Goal: Transaction & Acquisition: Purchase product/service

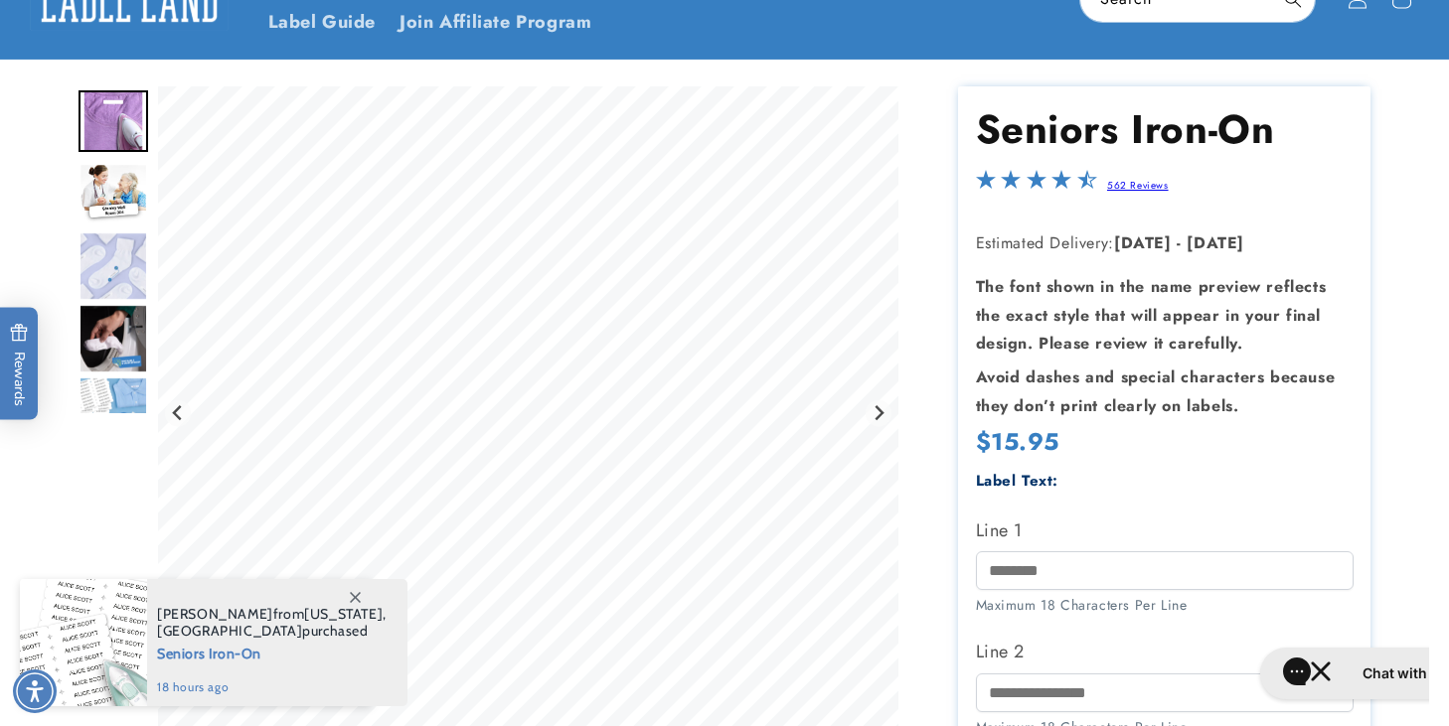
scroll to position [102, 0]
click at [109, 254] on img "Go to slide 3" at bounding box center [114, 267] width 70 height 70
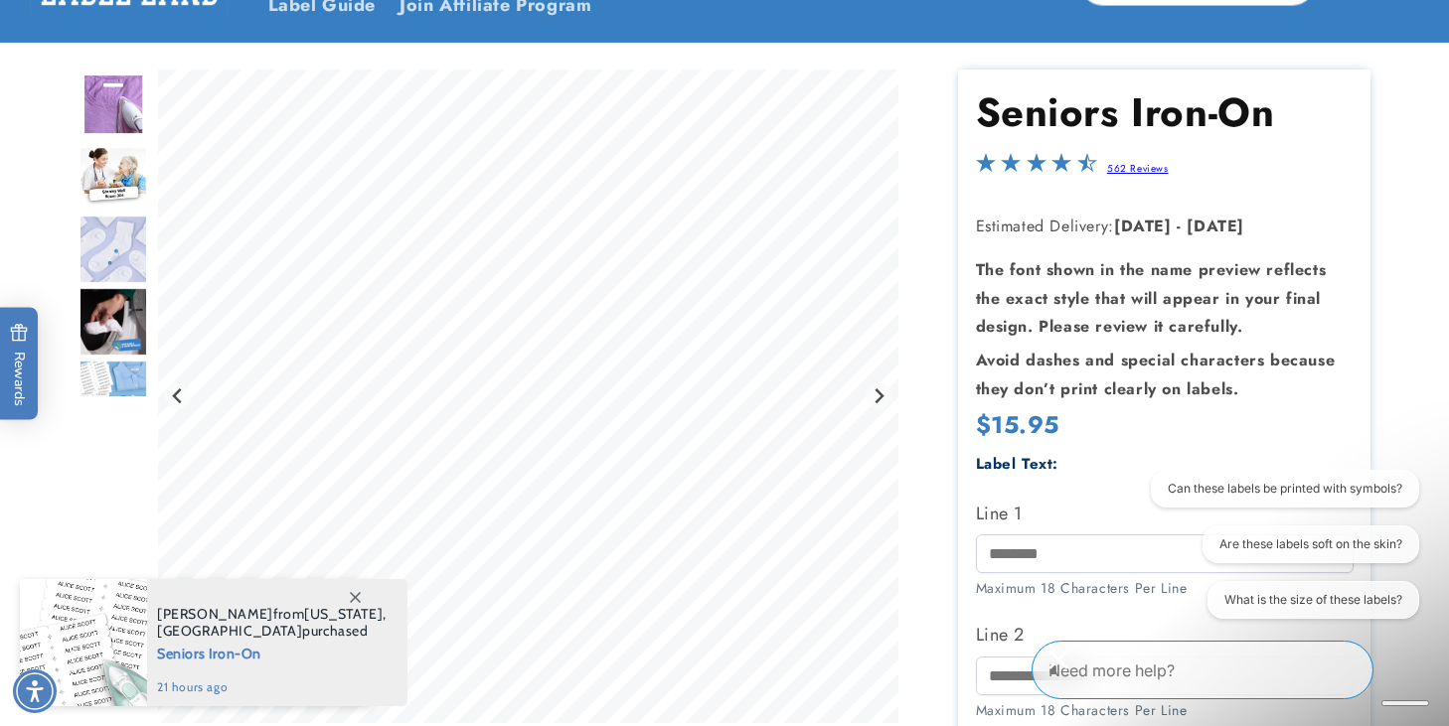
scroll to position [159, 0]
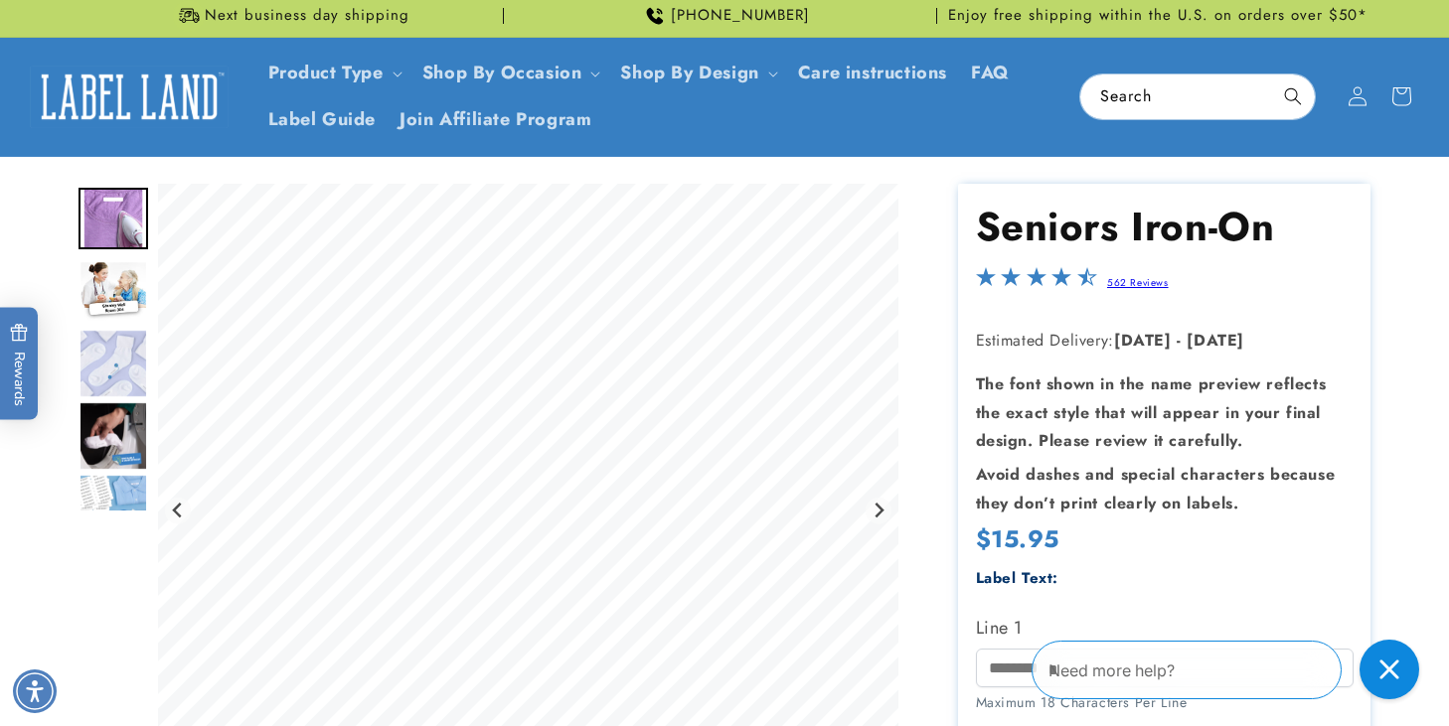
click at [1108, 507] on strong "Avoid dashes and special characters because they don’t print clearly on labels." at bounding box center [1156, 489] width 360 height 52
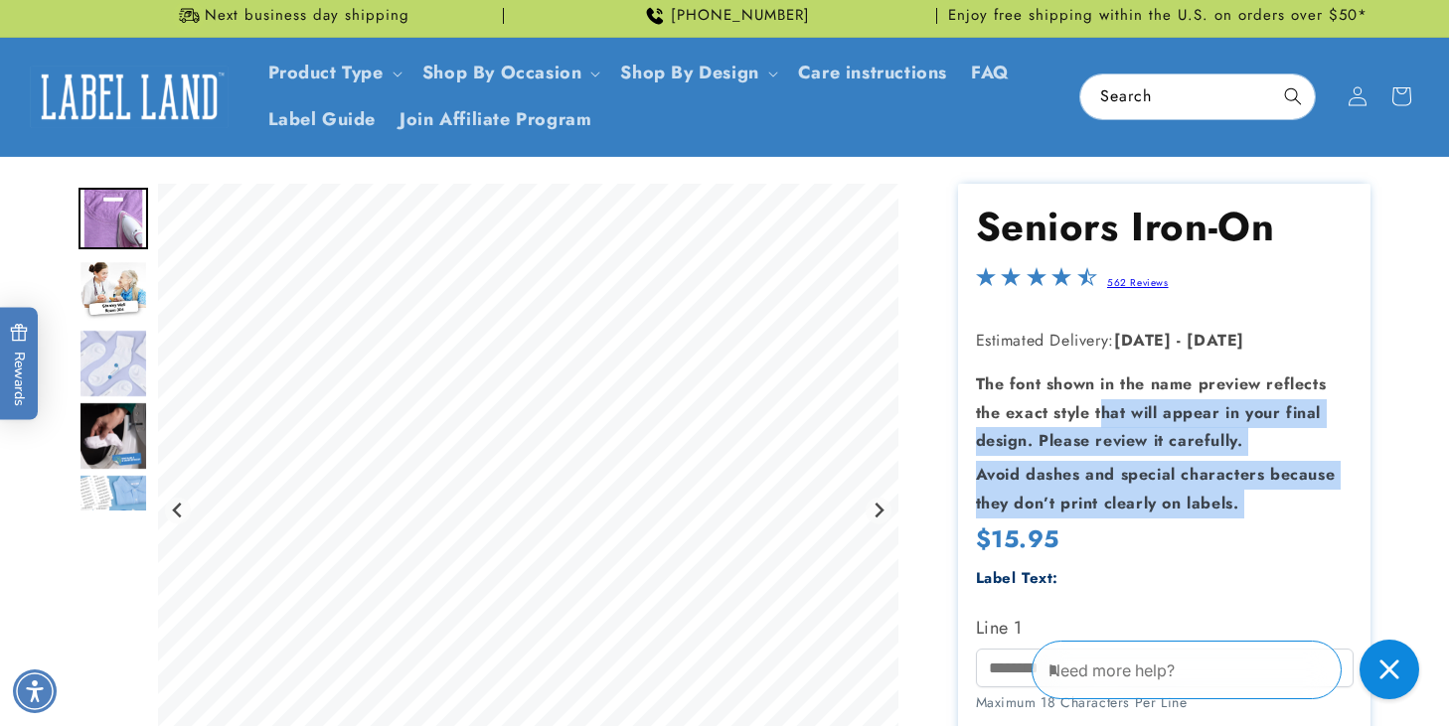
drag, startPoint x: 1105, startPoint y: 409, endPoint x: 1146, endPoint y: 550, distance: 145.9
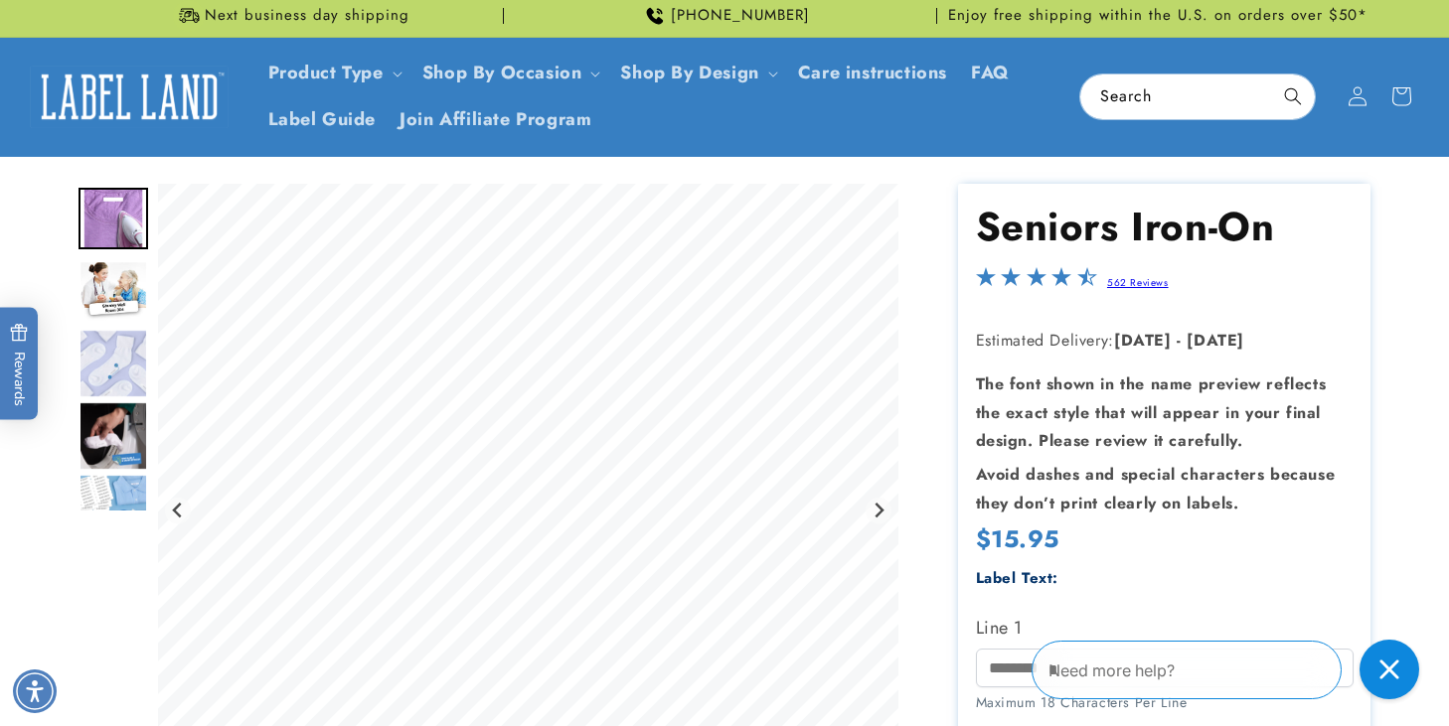
click at [1146, 550] on div "Regular price $15.95 Regular price Sale price $15.95 Unit price / per Sale Sold…" at bounding box center [1165, 542] width 378 height 37
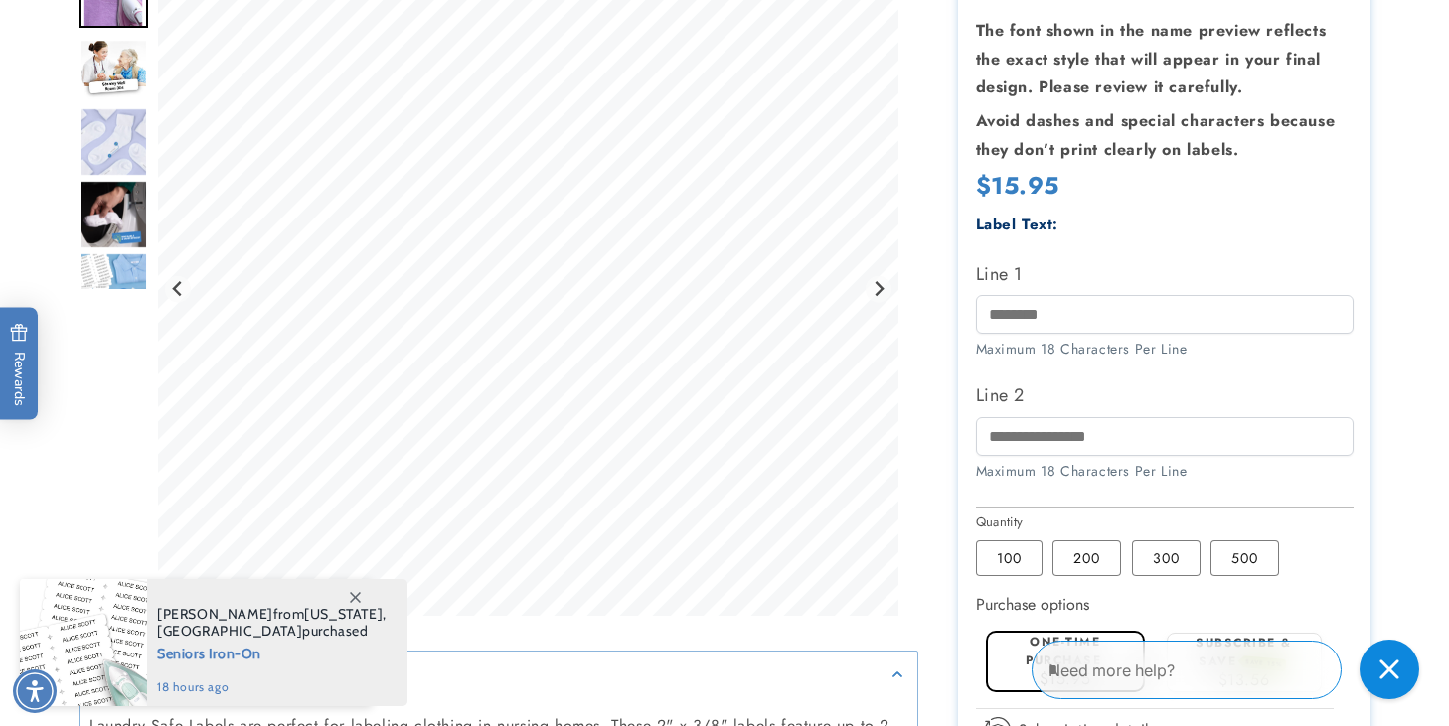
scroll to position [369, 0]
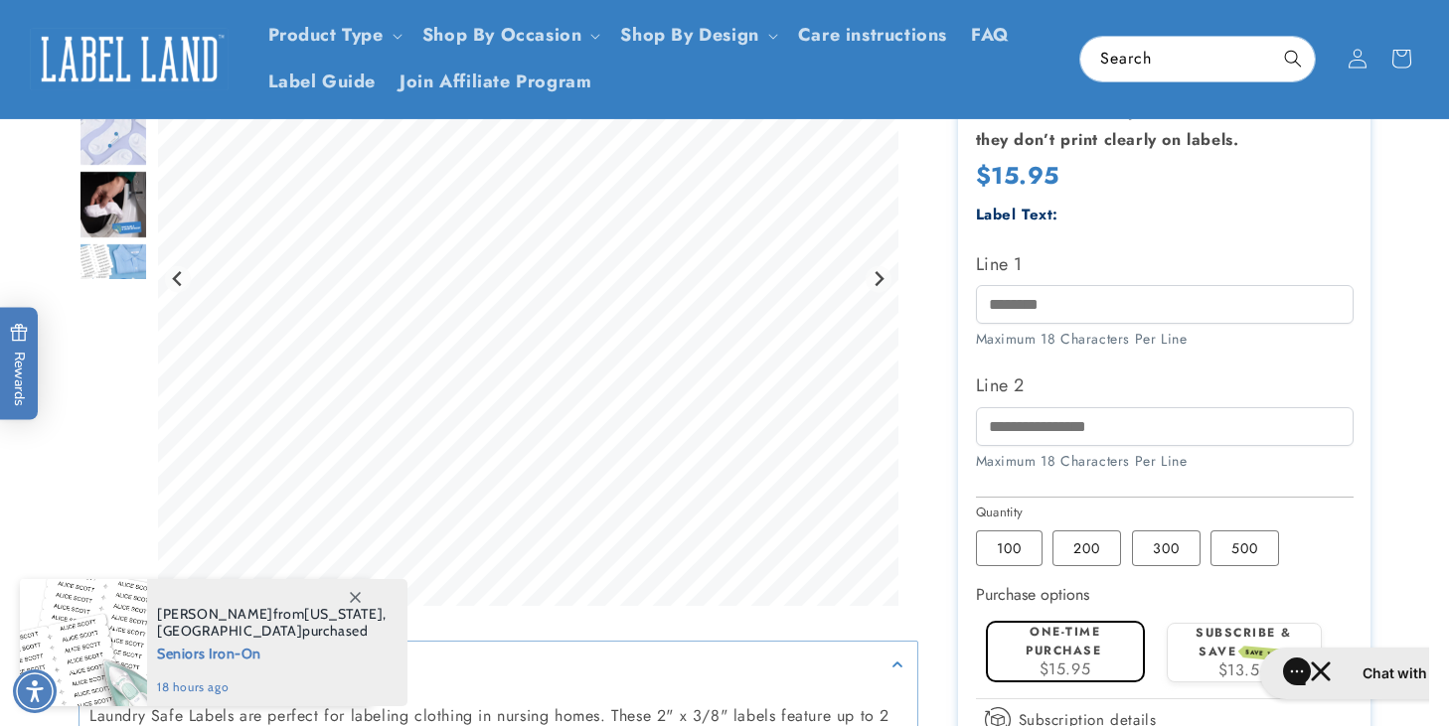
click at [1419, 301] on div at bounding box center [724, 404] width 1391 height 1169
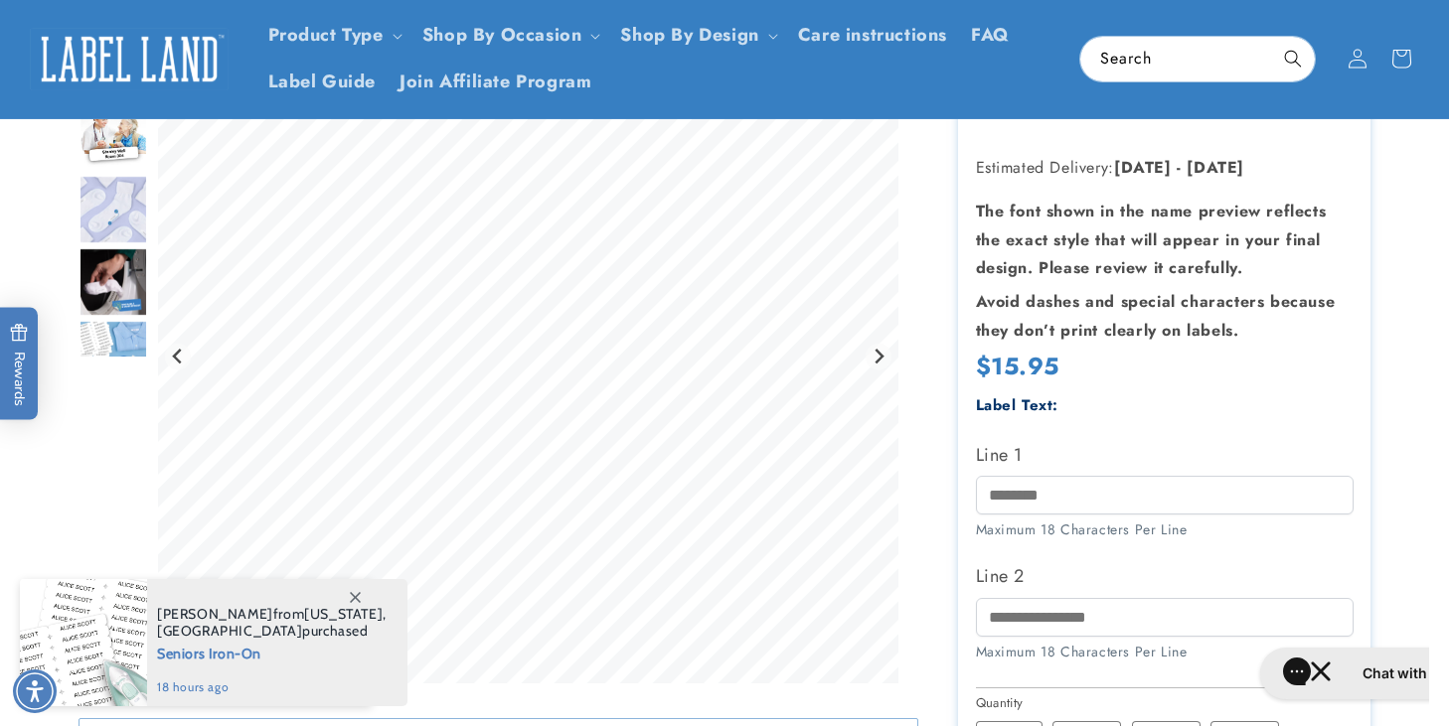
scroll to position [171, 0]
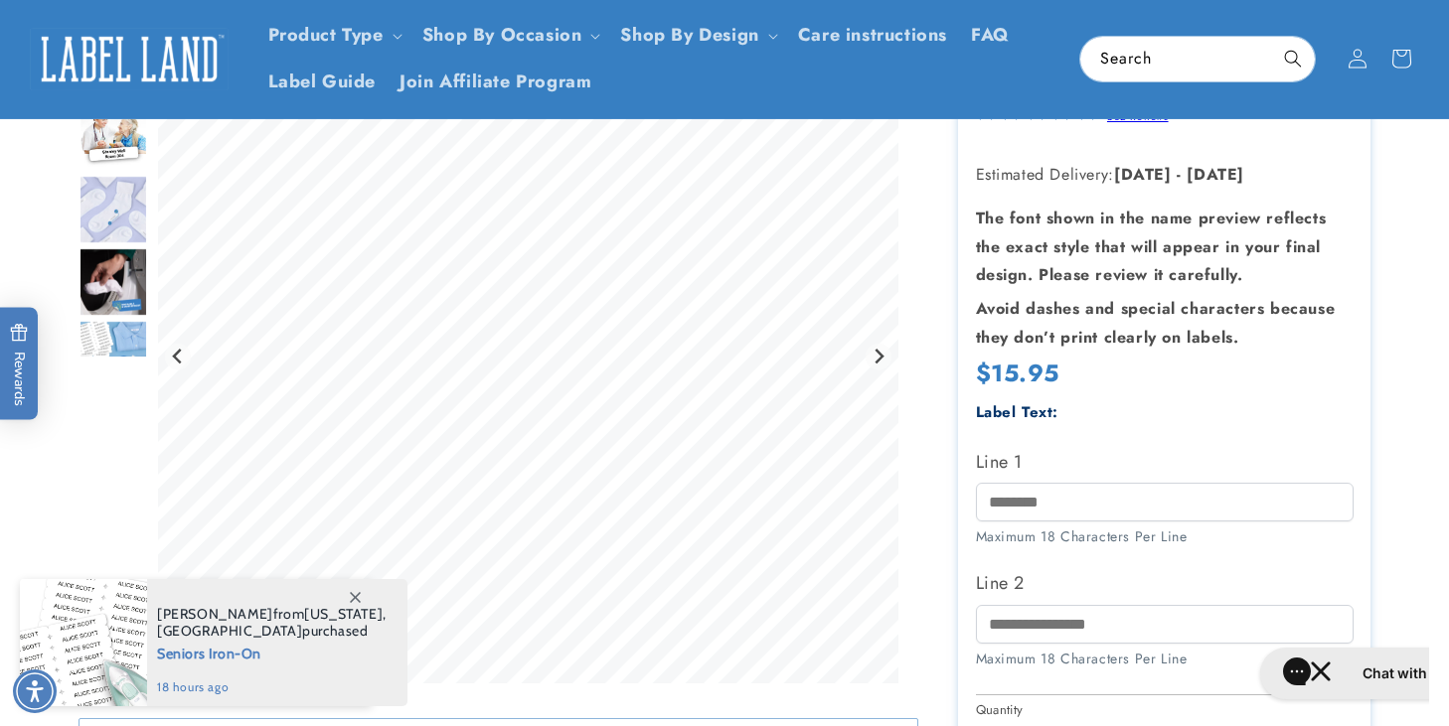
click at [102, 336] on img "Go to slide 5" at bounding box center [114, 355] width 70 height 70
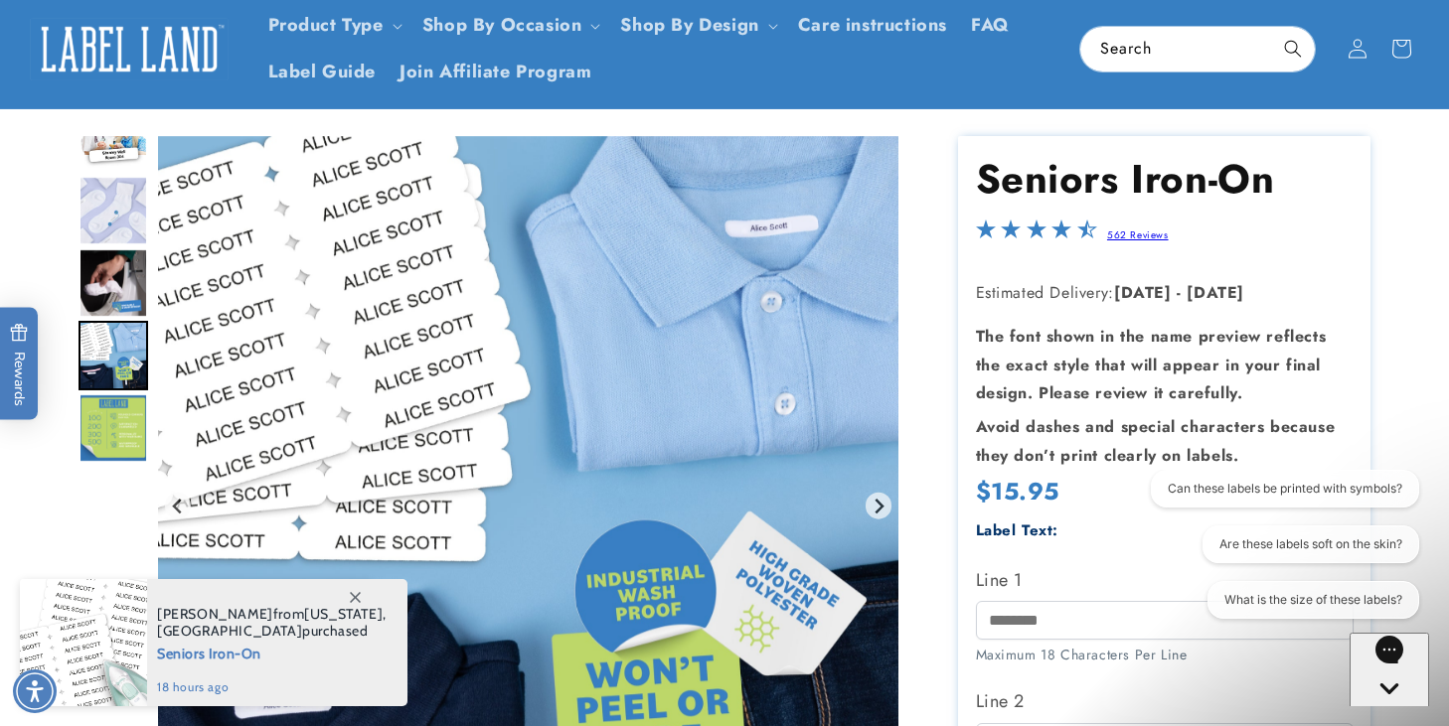
scroll to position [0, 0]
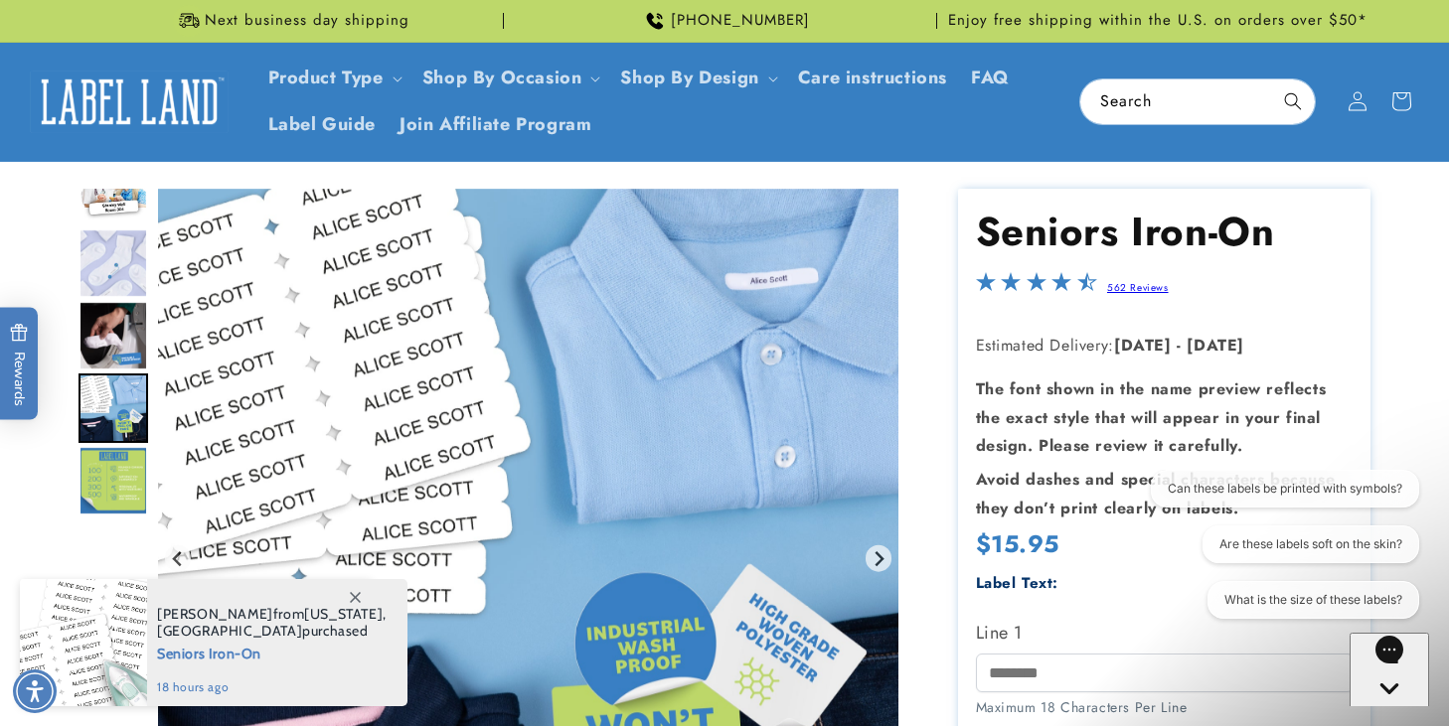
click at [135, 226] on div "Gallery Viewer" at bounding box center [114, 246] width 70 height 327
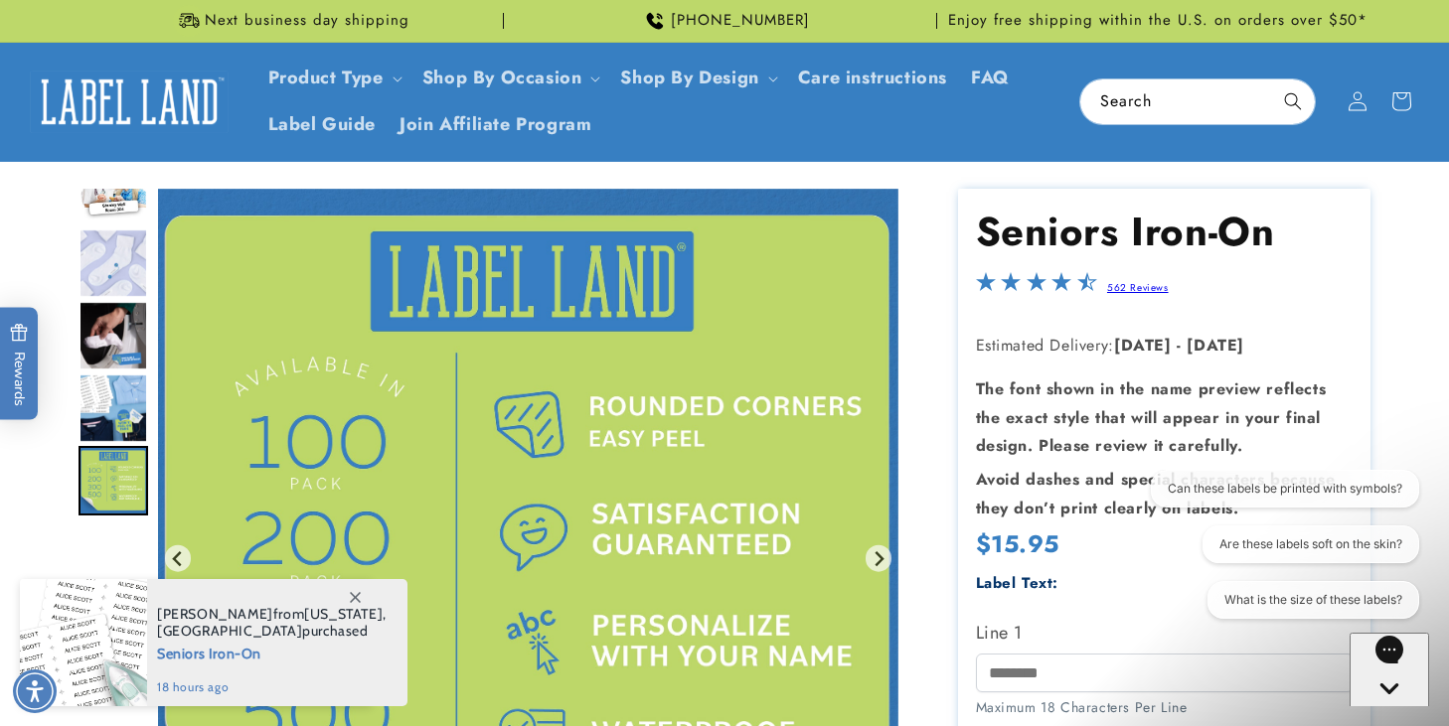
click at [109, 351] on img "Go to slide 4" at bounding box center [114, 336] width 70 height 70
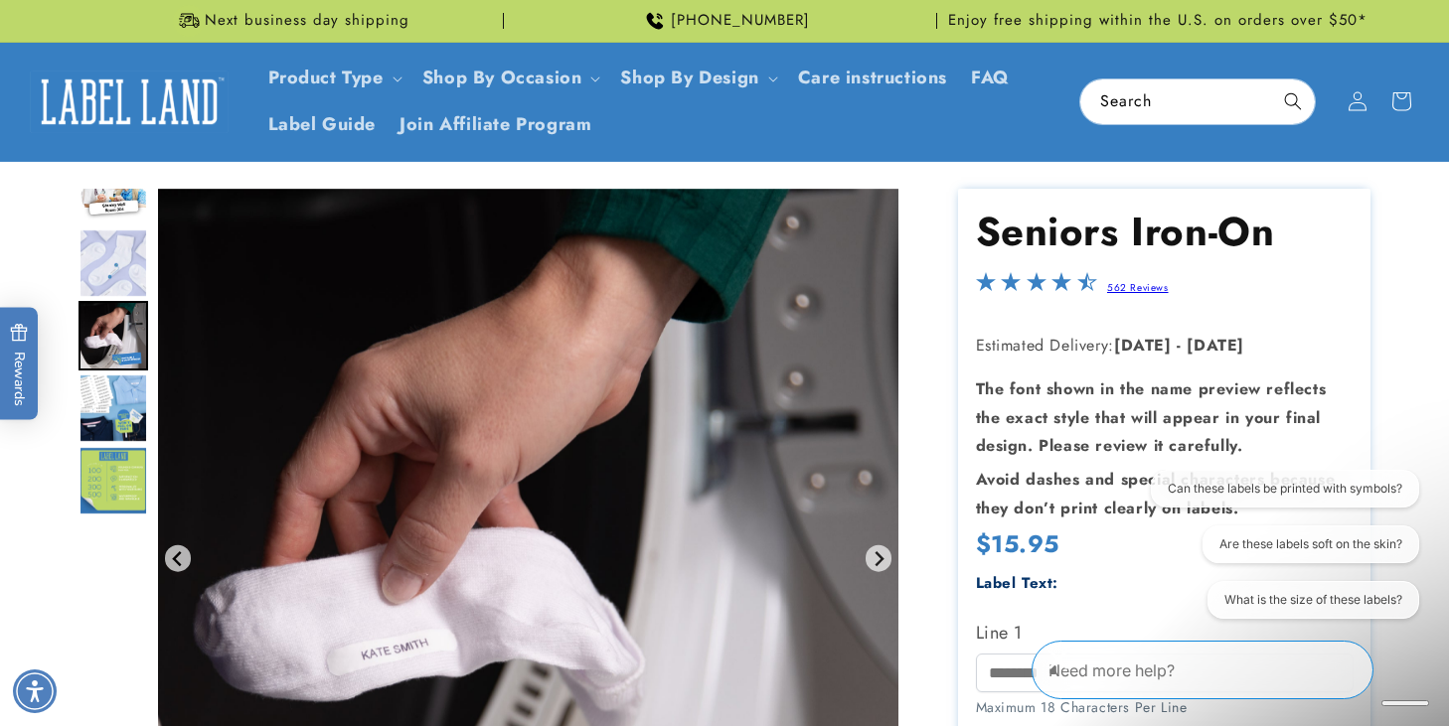
click at [123, 257] on img "Go to slide 3" at bounding box center [114, 264] width 70 height 70
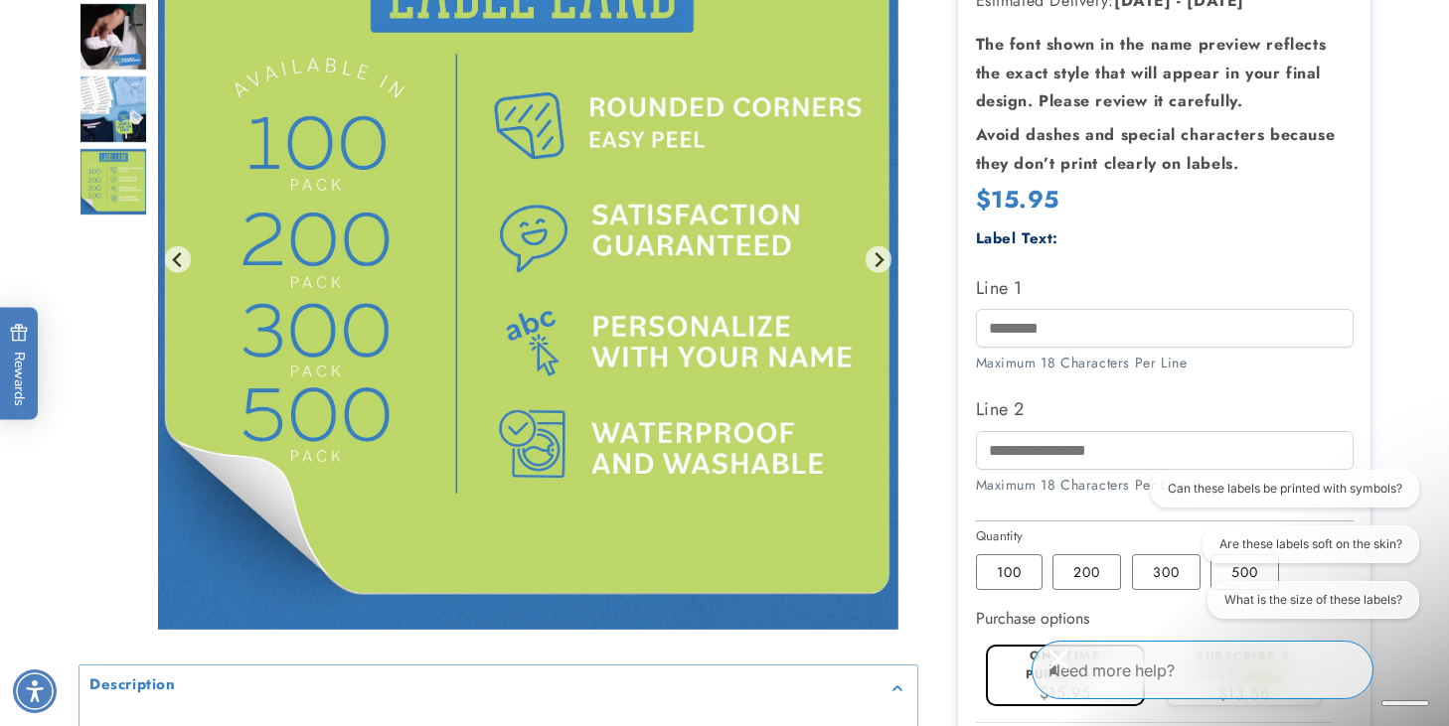
scroll to position [346, 0]
click at [123, 236] on div "Gallery Viewer" at bounding box center [114, 264] width 70 height 750
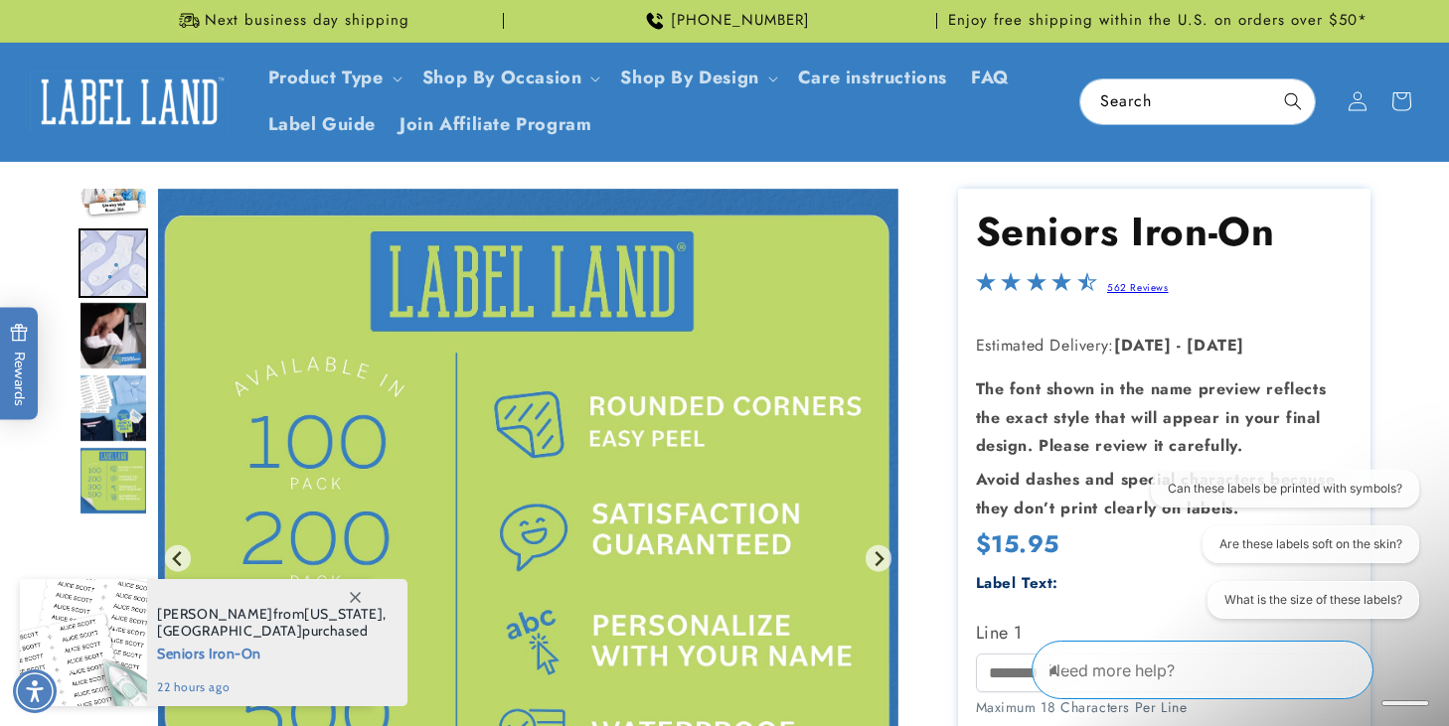
scroll to position [0, 0]
click at [122, 264] on img "Go to slide 3" at bounding box center [114, 264] width 70 height 70
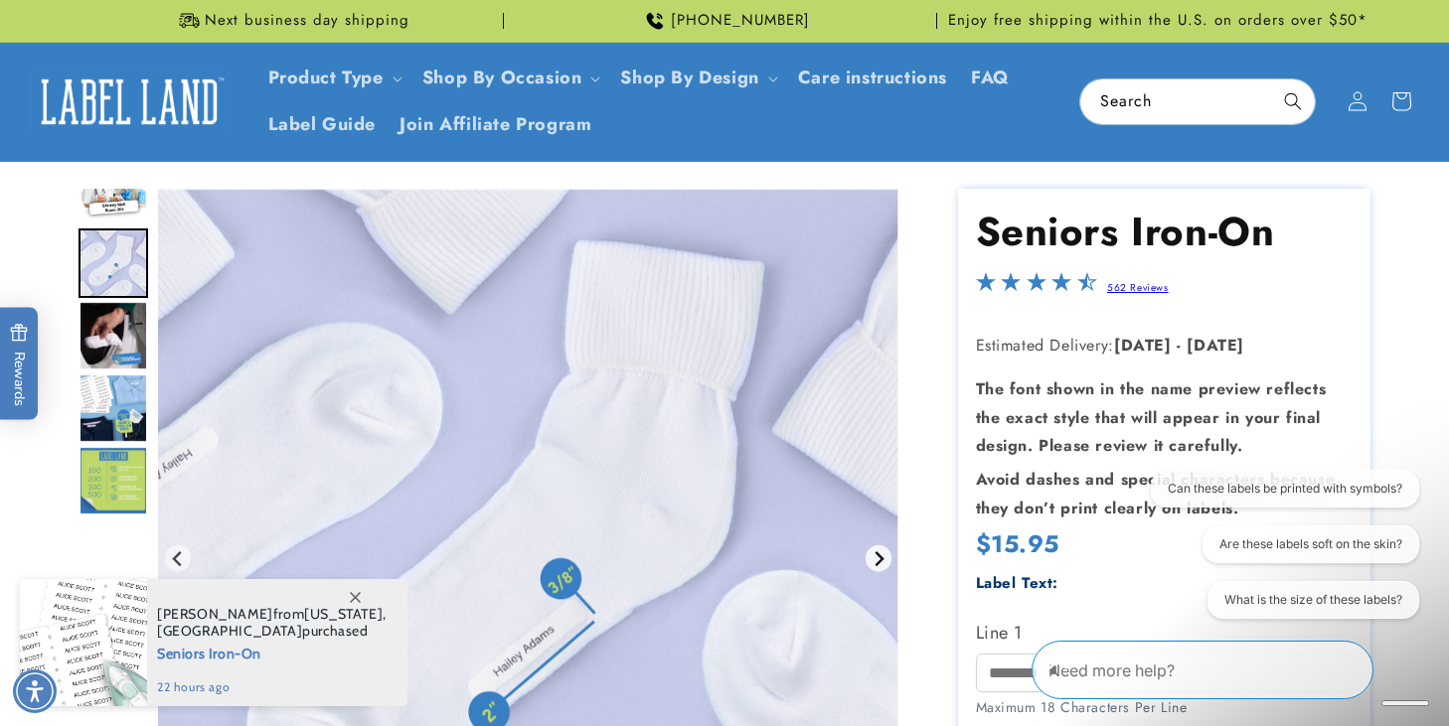
click at [885, 559] on icon "Next slide" at bounding box center [879, 559] width 16 height 16
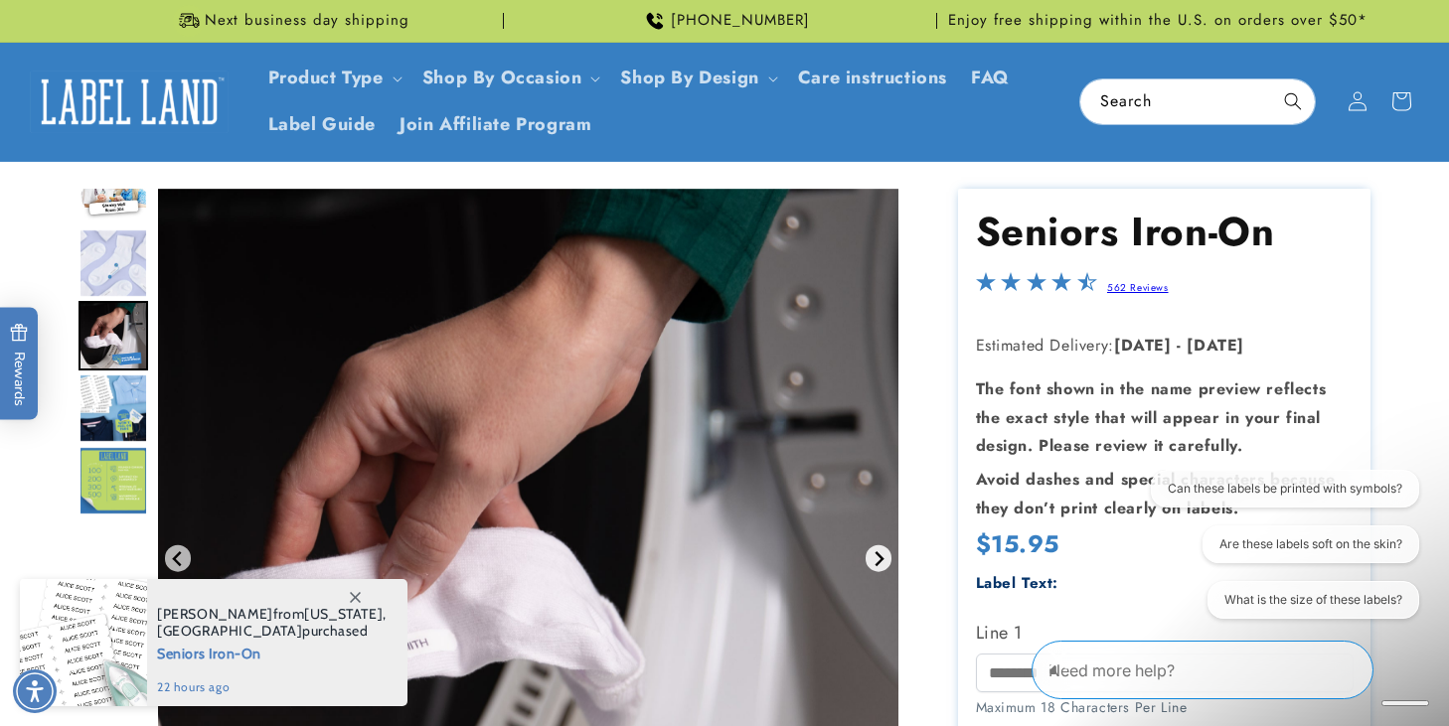
click at [885, 559] on icon "Next slide" at bounding box center [879, 559] width 16 height 16
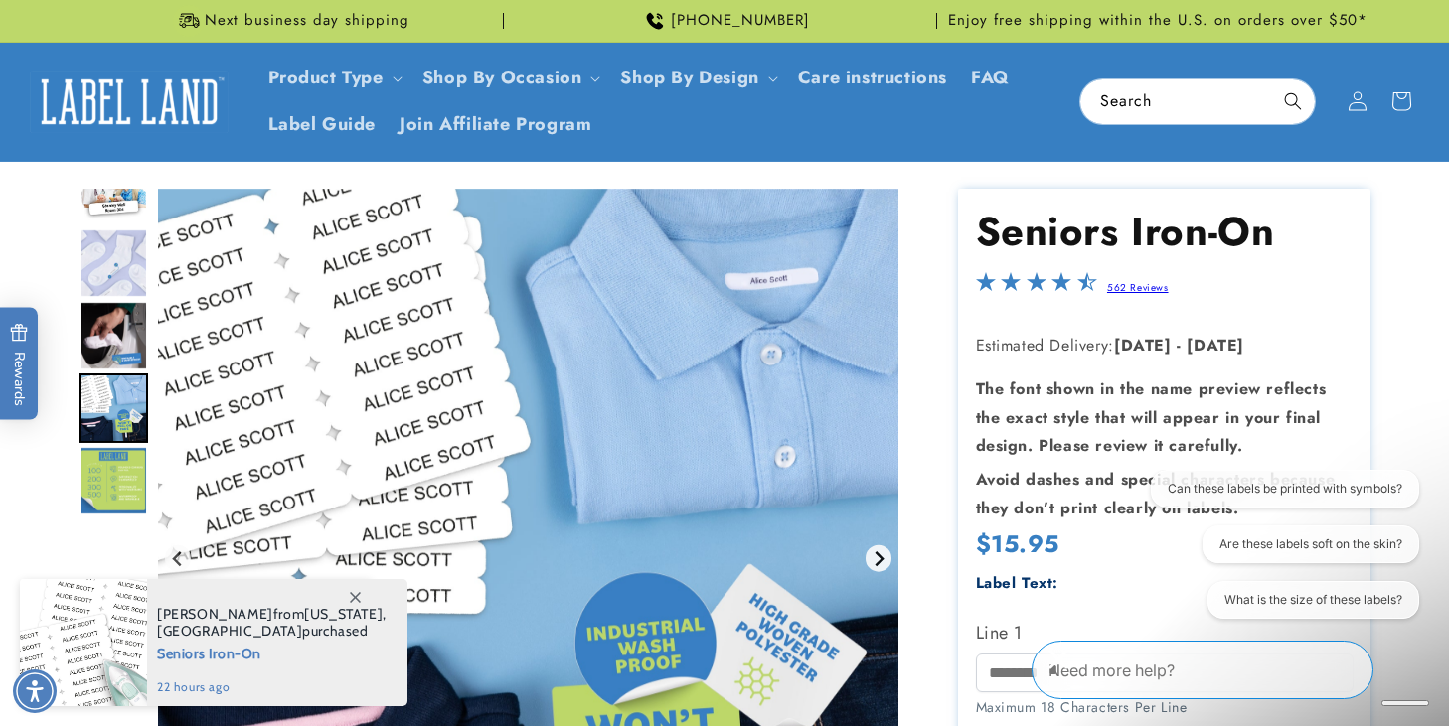
click at [885, 559] on icon "Next slide" at bounding box center [879, 559] width 16 height 16
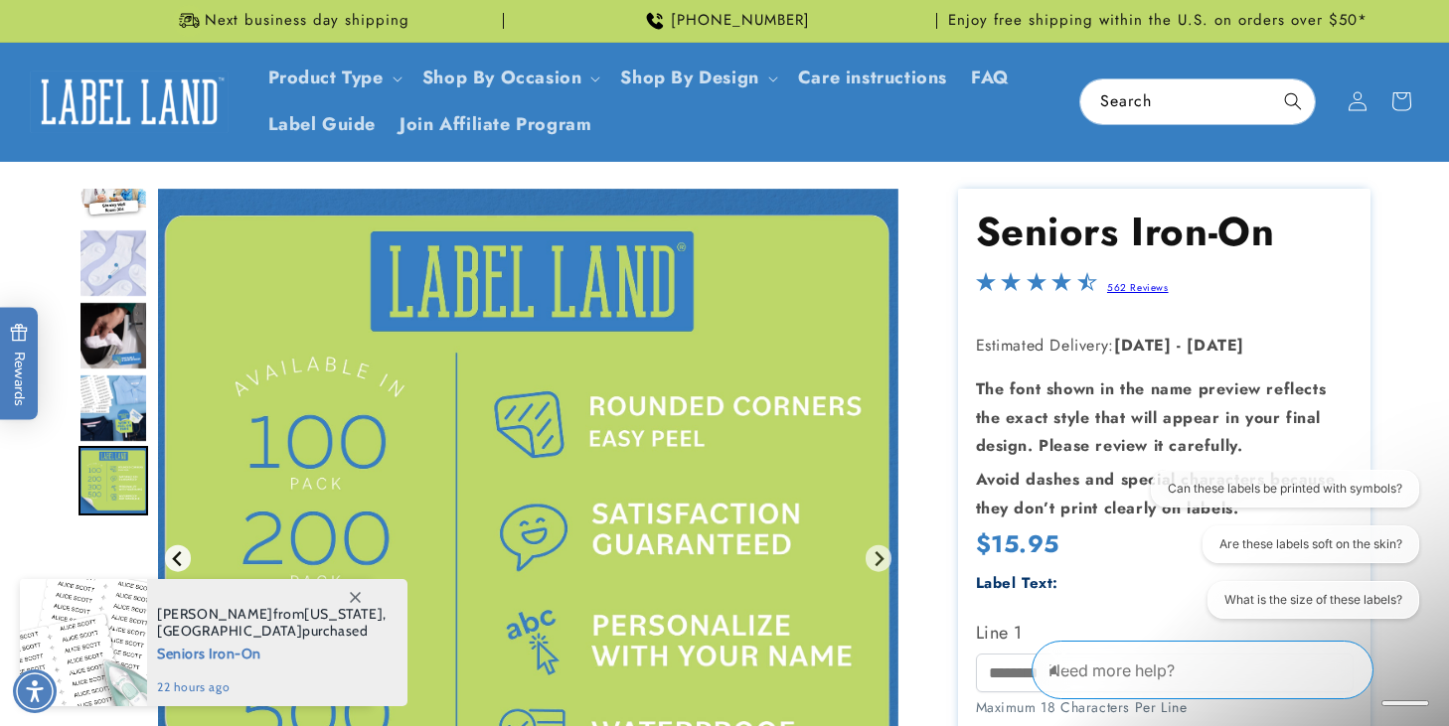
click at [173, 559] on icon "Previous slide" at bounding box center [176, 559] width 9 height 15
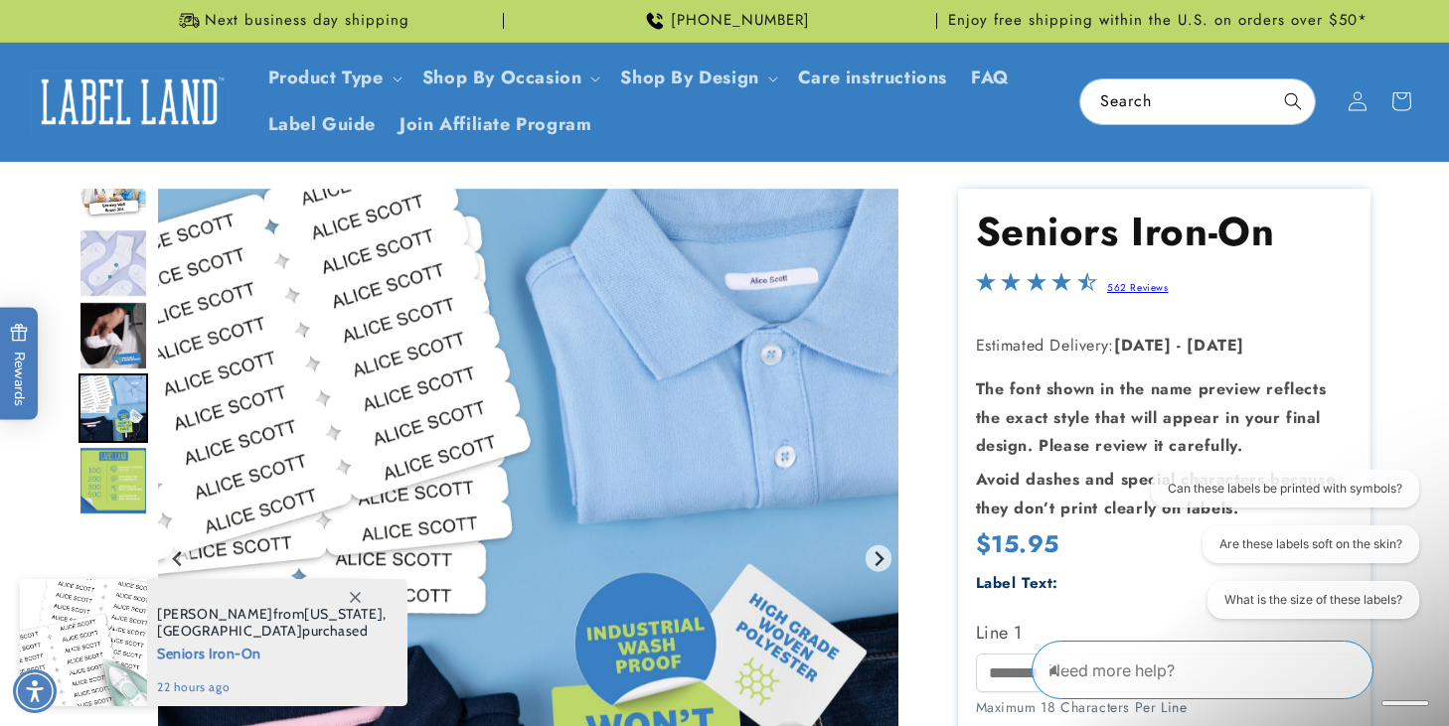
click at [906, 314] on div "Gallery Viewer" at bounding box center [499, 564] width 840 height 750
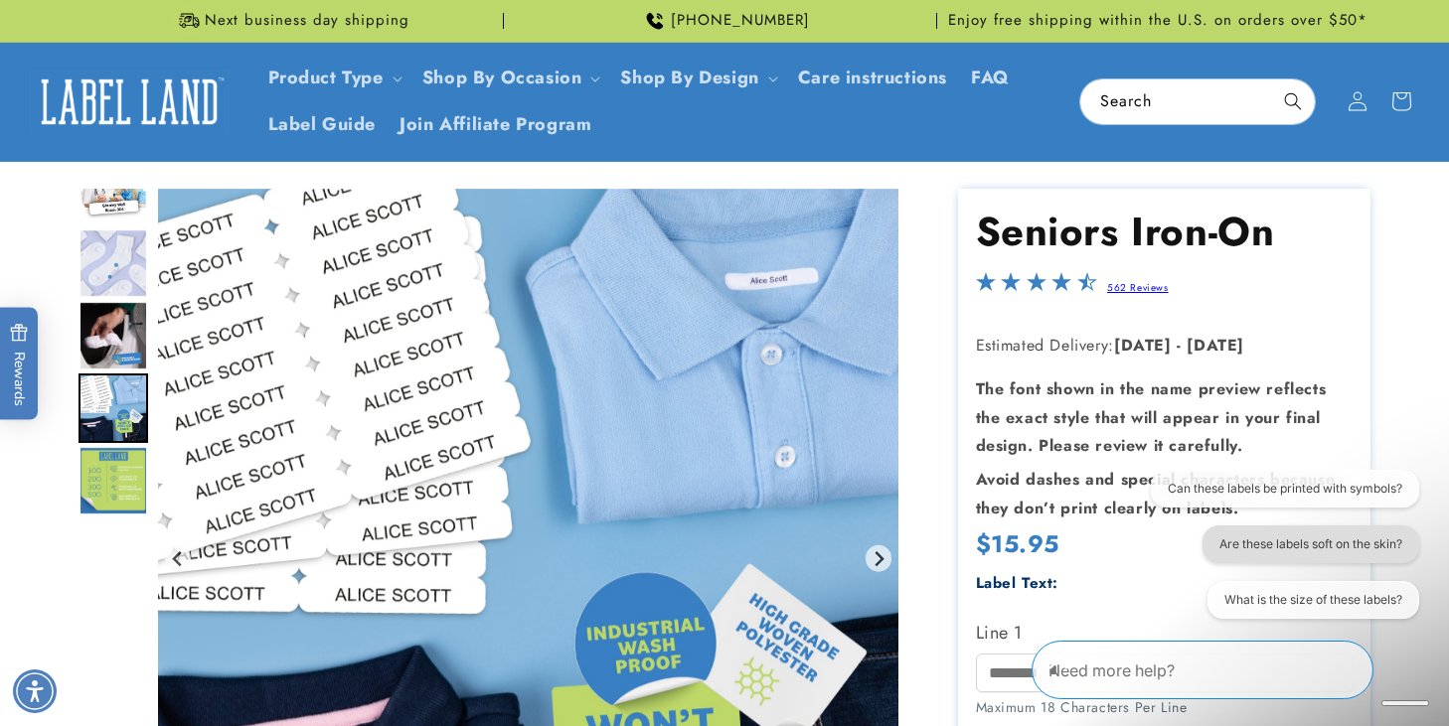
click at [1361, 536] on button "Are these labels soft on the skin?" at bounding box center [1310, 545] width 217 height 38
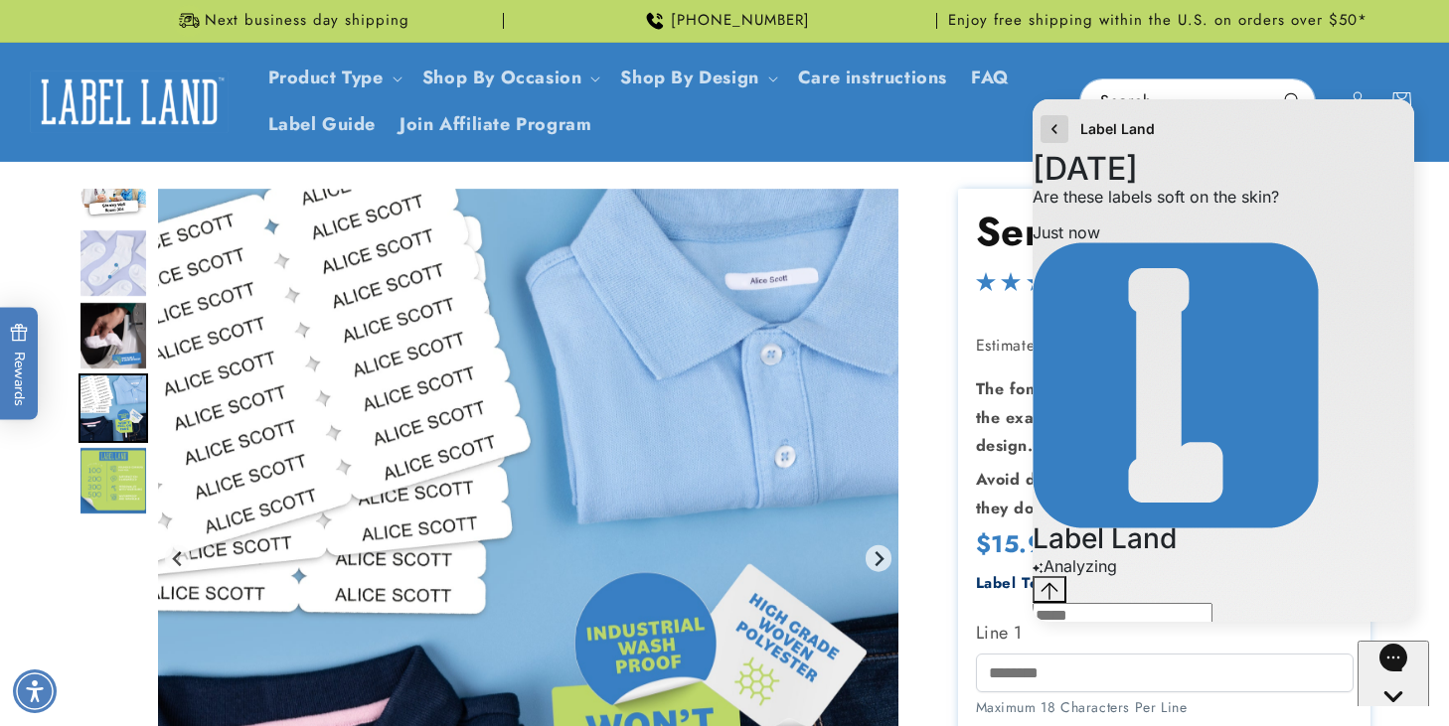
click at [1055, 126] on icon "go to home page" at bounding box center [1054, 129] width 20 height 24
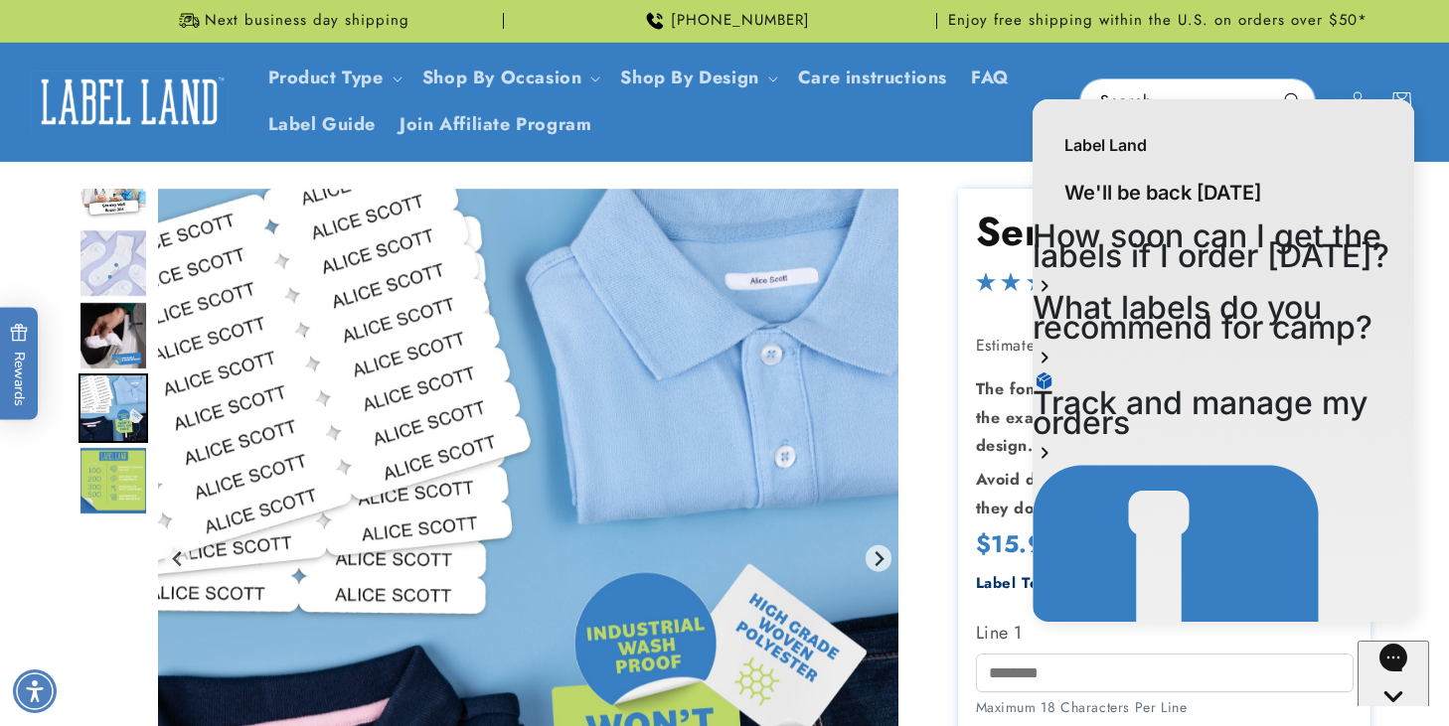
click at [1420, 442] on div "Label Land We'll be back tomorrow How soon can I get the labels if I order toda…" at bounding box center [1223, 363] width 411 height 548
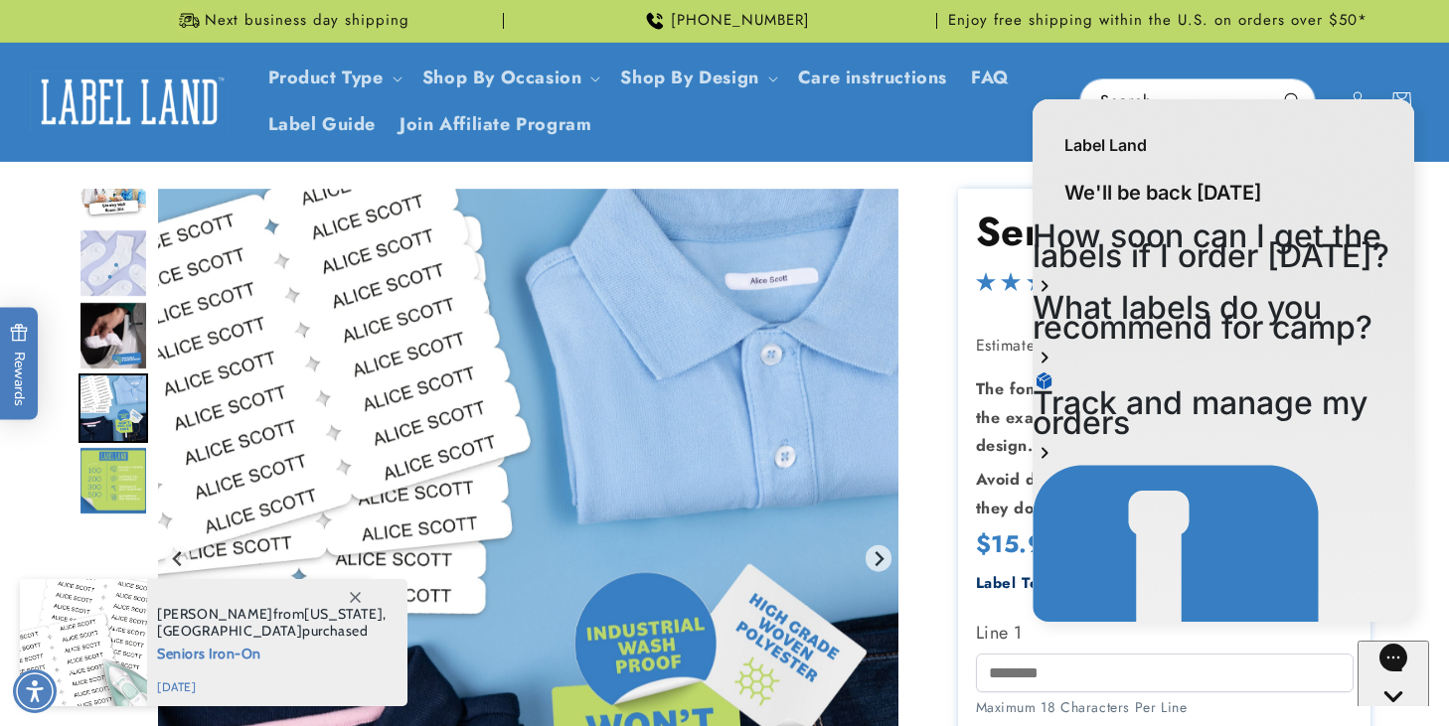
click at [1421, 315] on div "Label Land We'll be back tomorrow How soon can I get the labels if I order toda…" at bounding box center [1223, 363] width 411 height 548
